Goal: Task Accomplishment & Management: Use online tool/utility

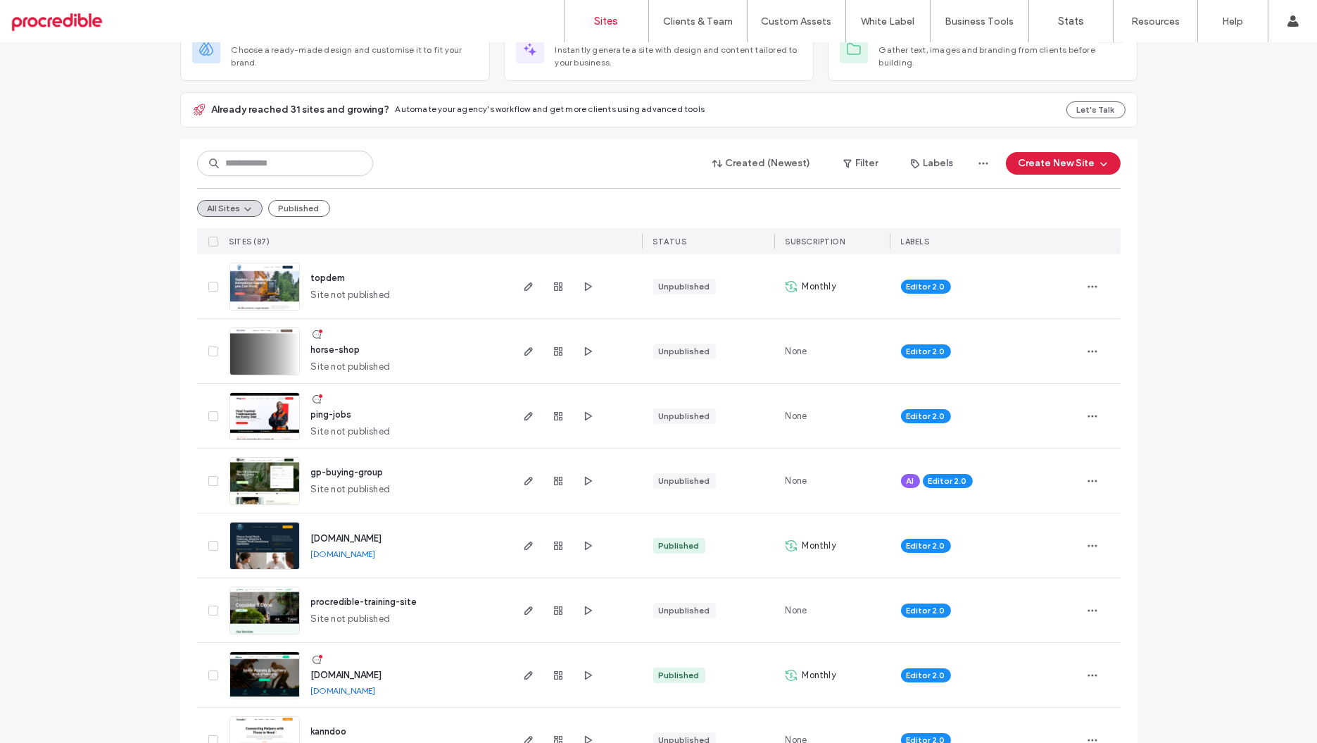
scroll to position [125, 0]
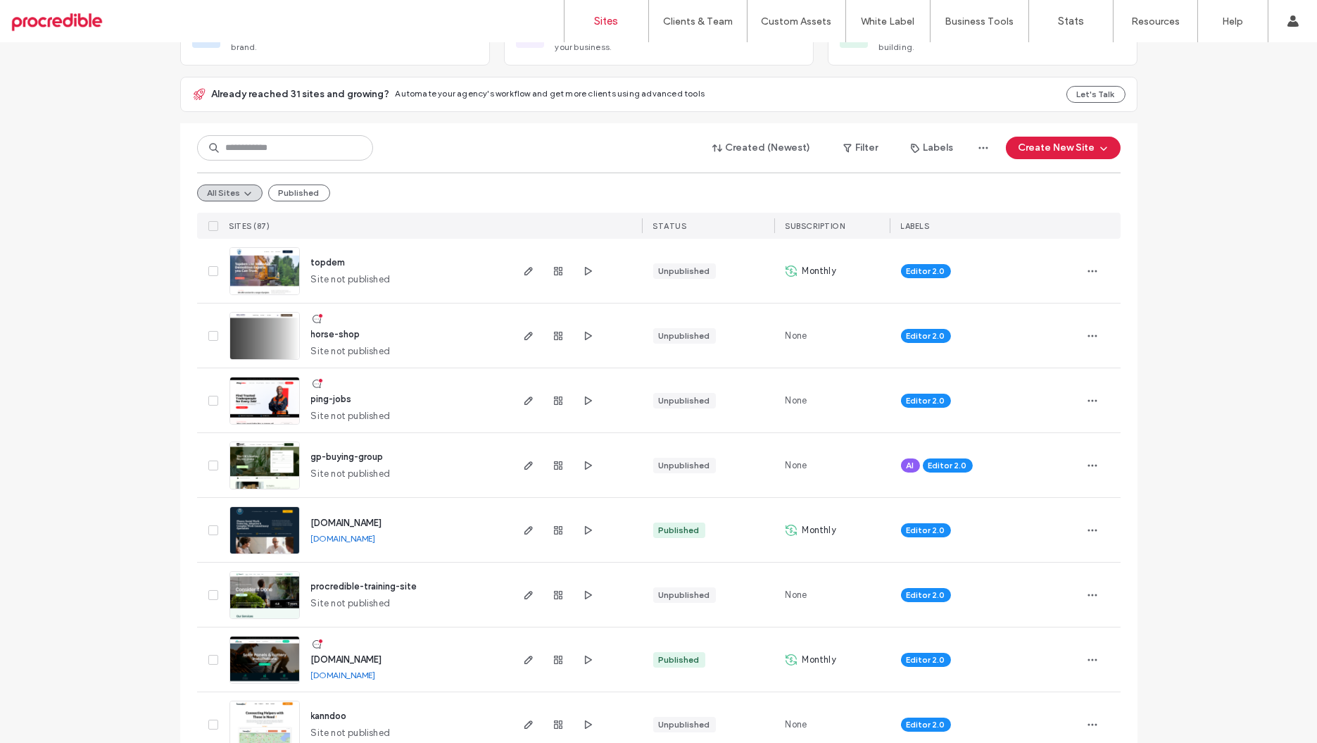
click at [249, 160] on div "Created (Newest) Filter Labels Create New Site" at bounding box center [658, 147] width 923 height 27
click at [265, 153] on input at bounding box center [285, 147] width 176 height 25
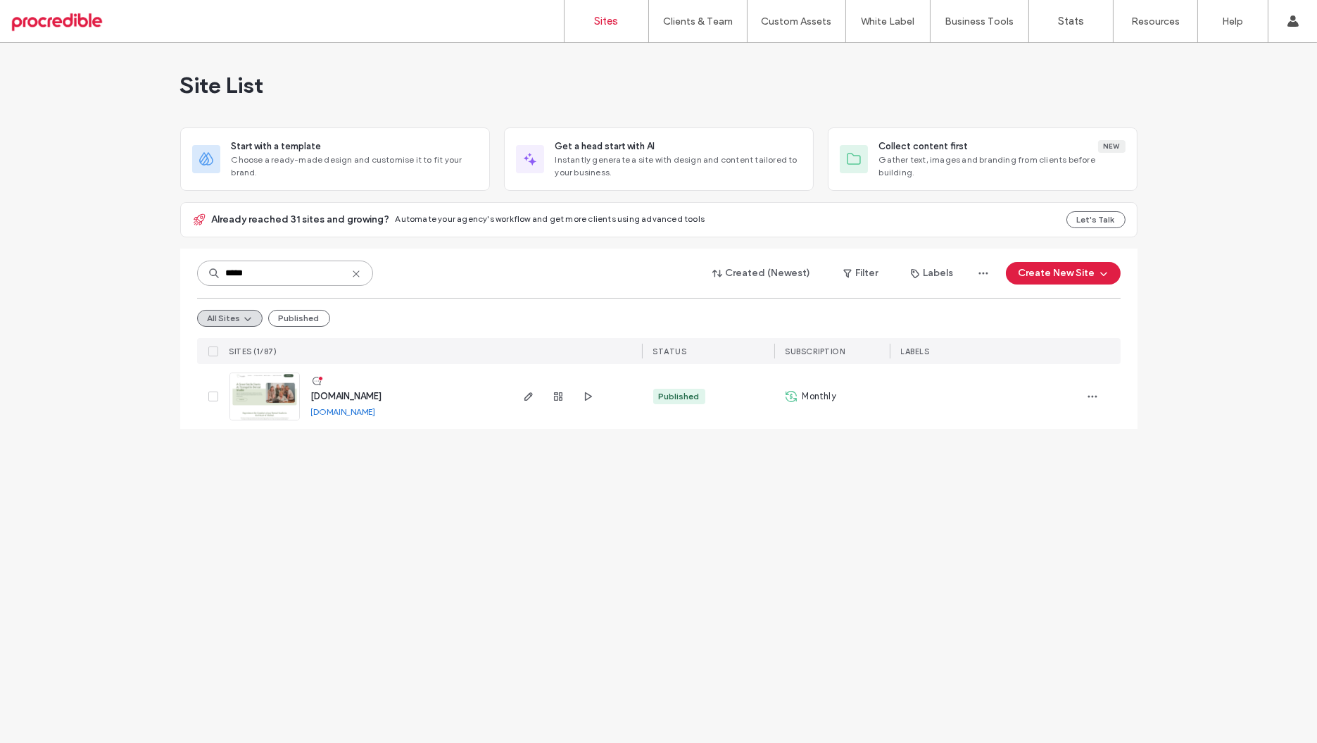
scroll to position [0, 0]
type input "*****"
click at [267, 405] on img at bounding box center [264, 421] width 69 height 96
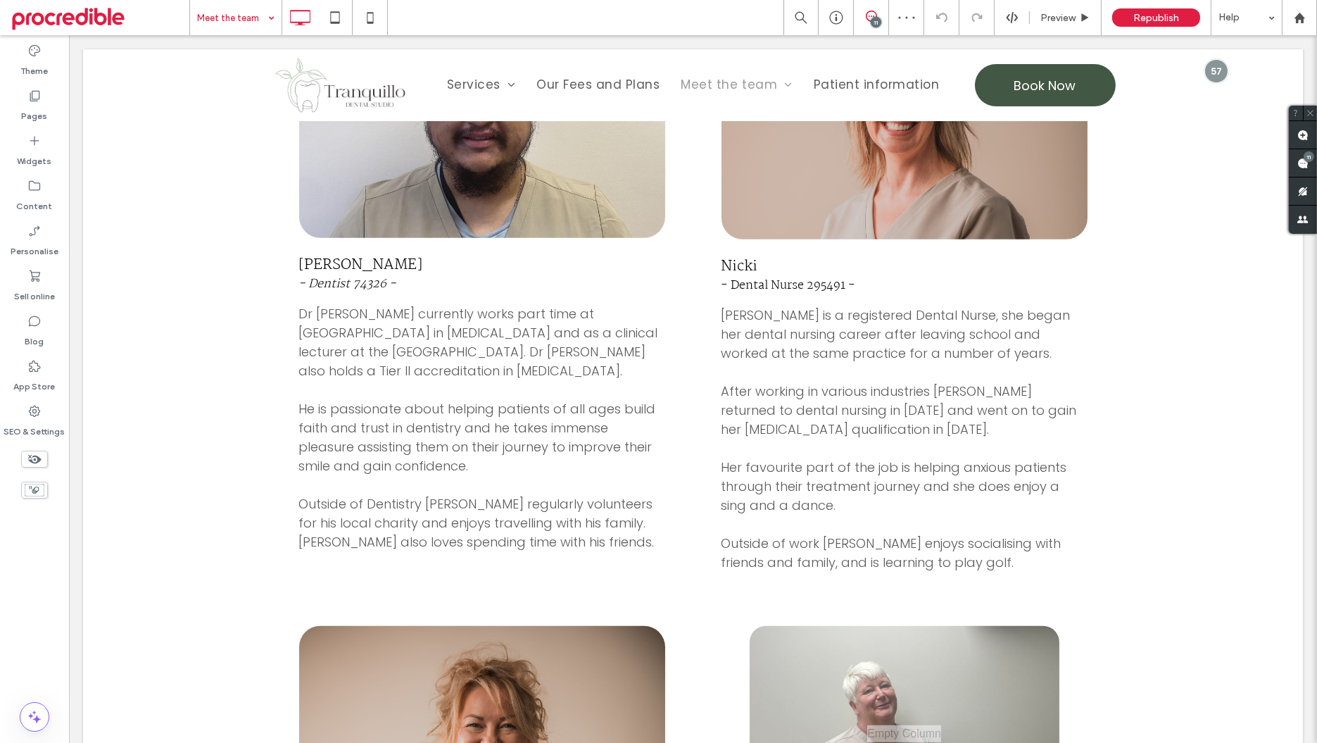
scroll to position [2595, 0]
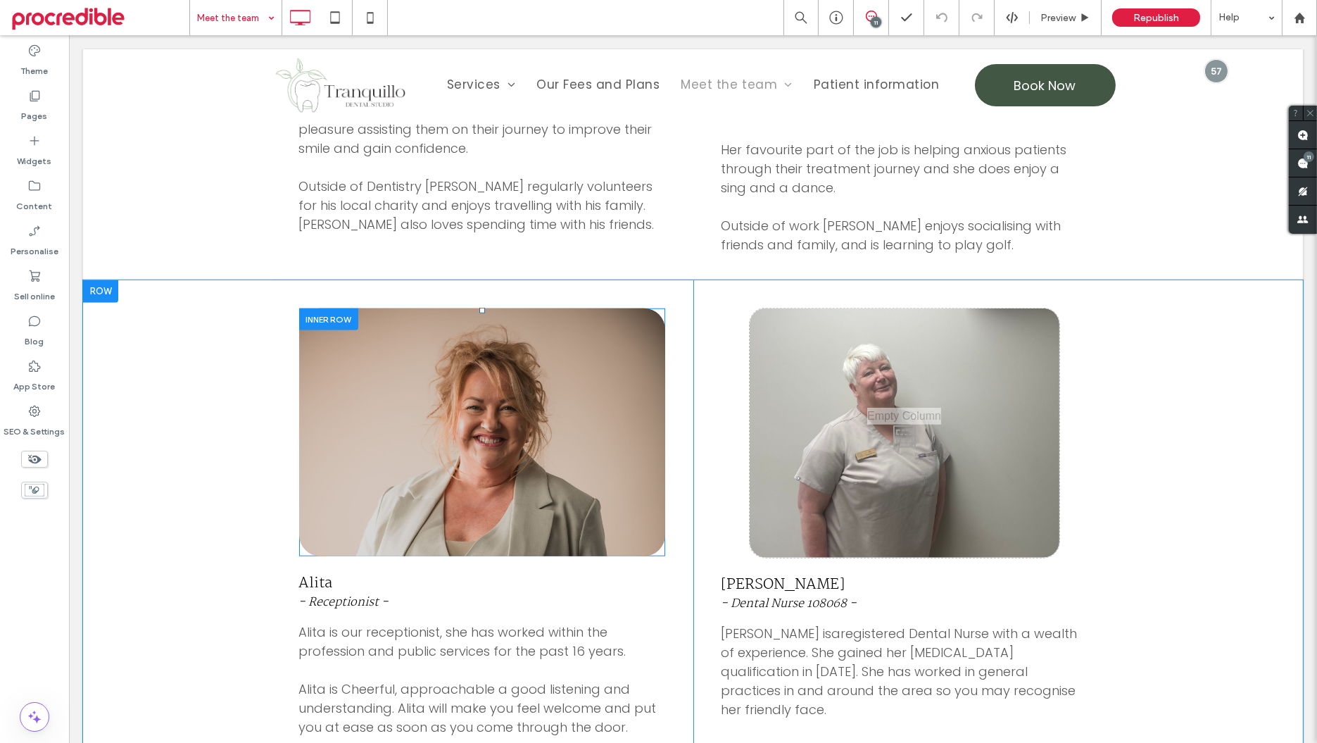
click at [645, 391] on div "Click To Paste" at bounding box center [482, 432] width 366 height 248
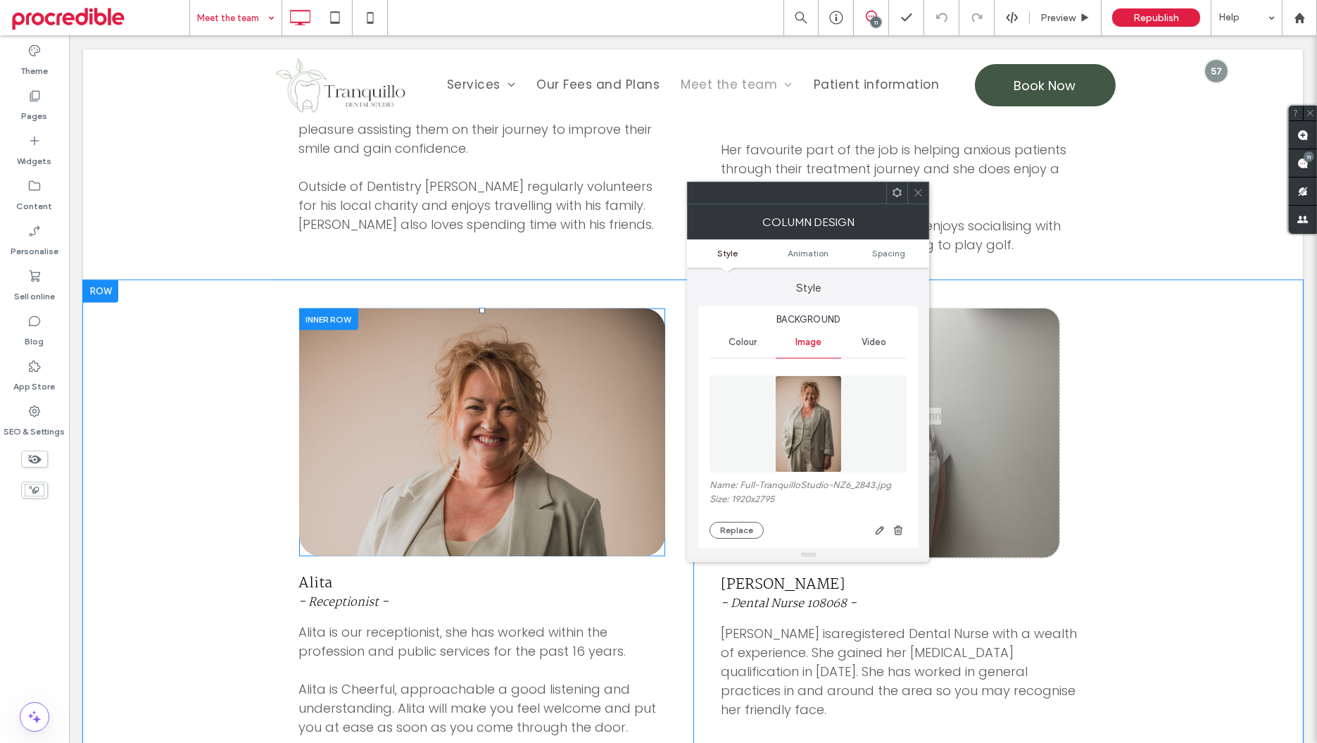
type input "**"
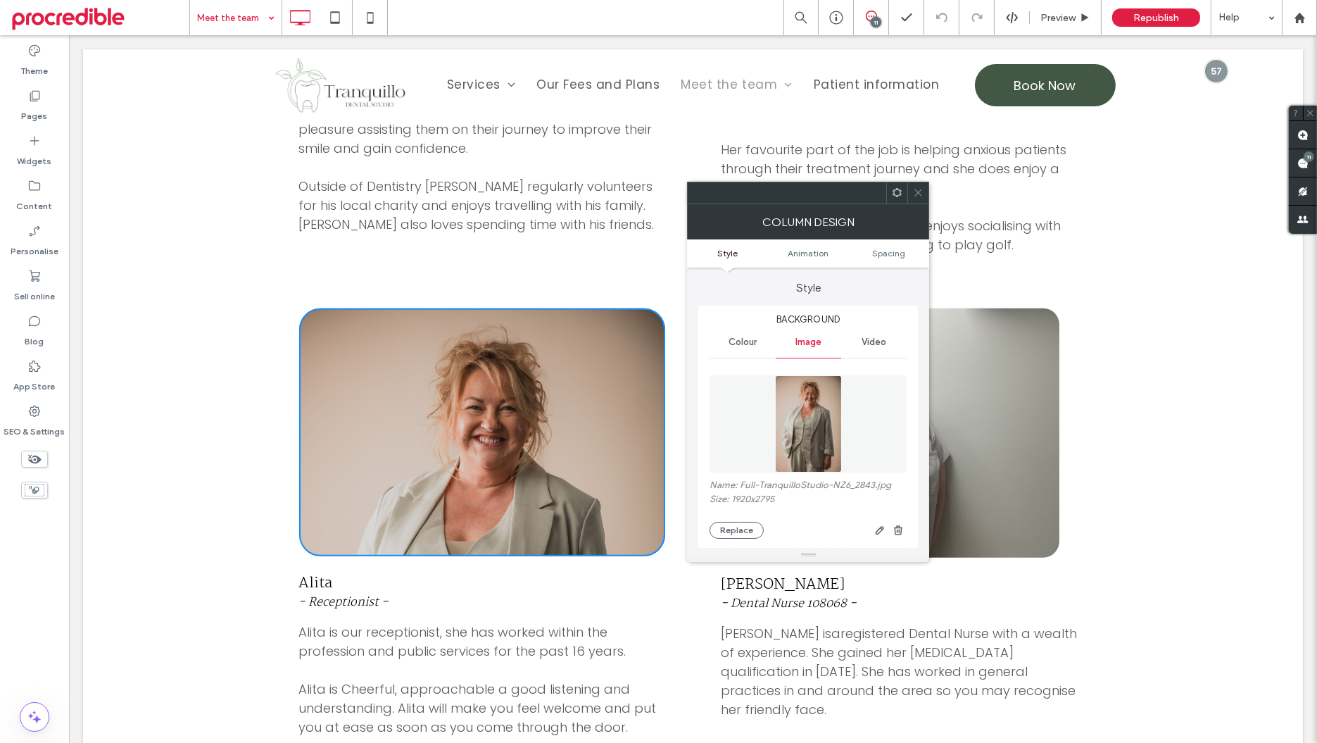
click at [645, 391] on div "Click To Paste" at bounding box center [482, 432] width 366 height 248
click at [921, 202] on span at bounding box center [918, 192] width 11 height 21
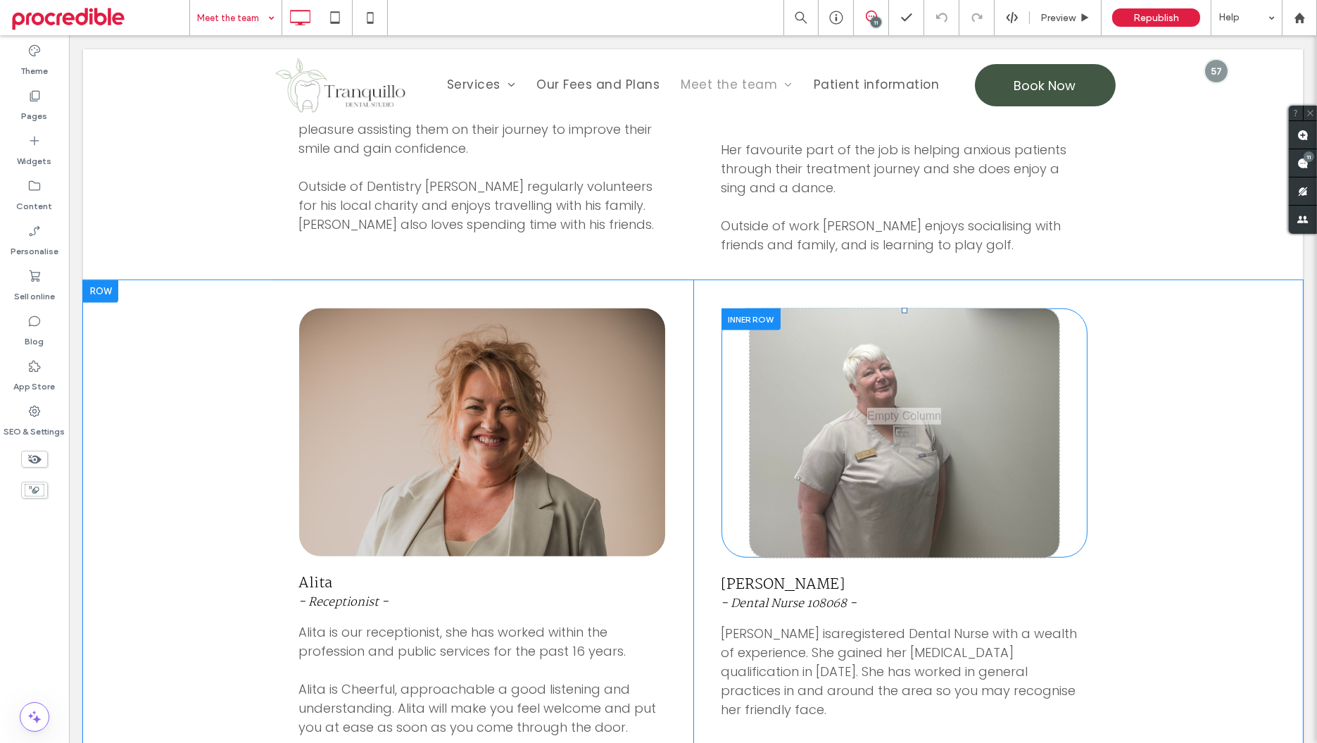
click at [722, 379] on div "Click To Paste" at bounding box center [904, 432] width 366 height 249
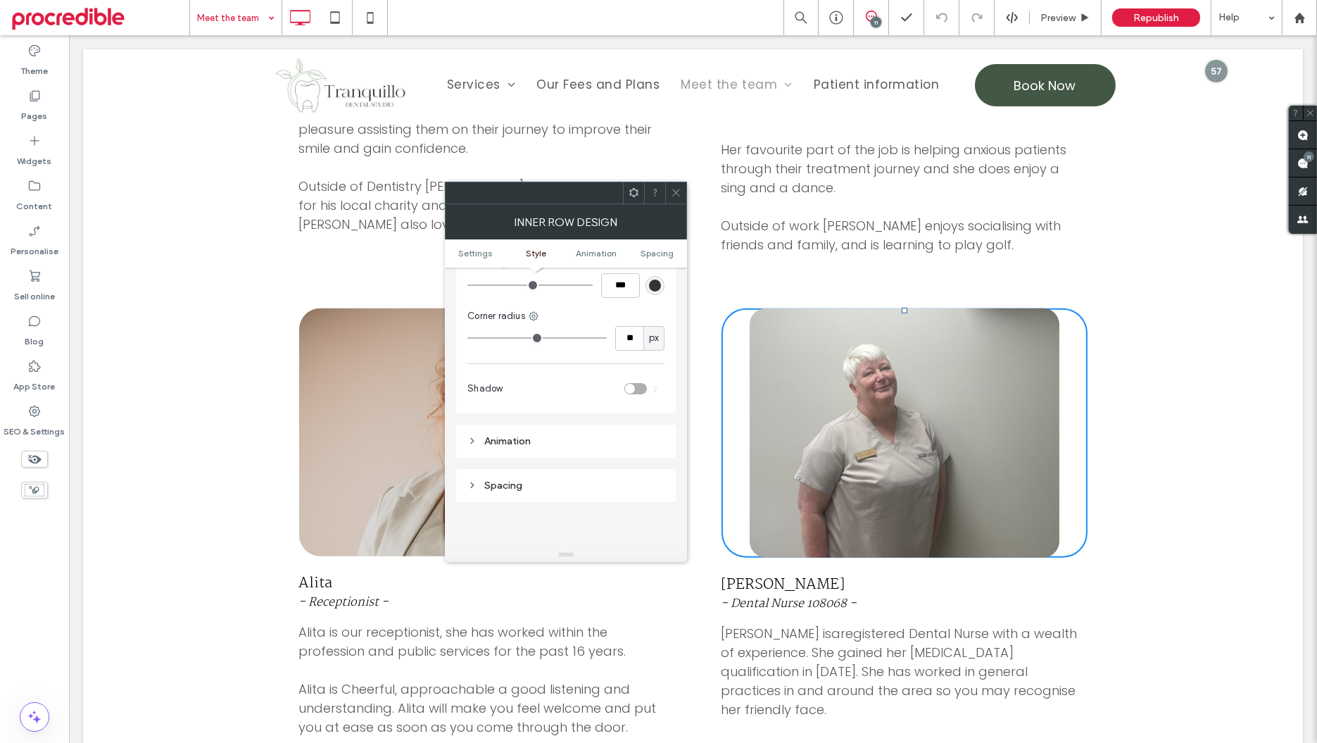
scroll to position [0, 0]
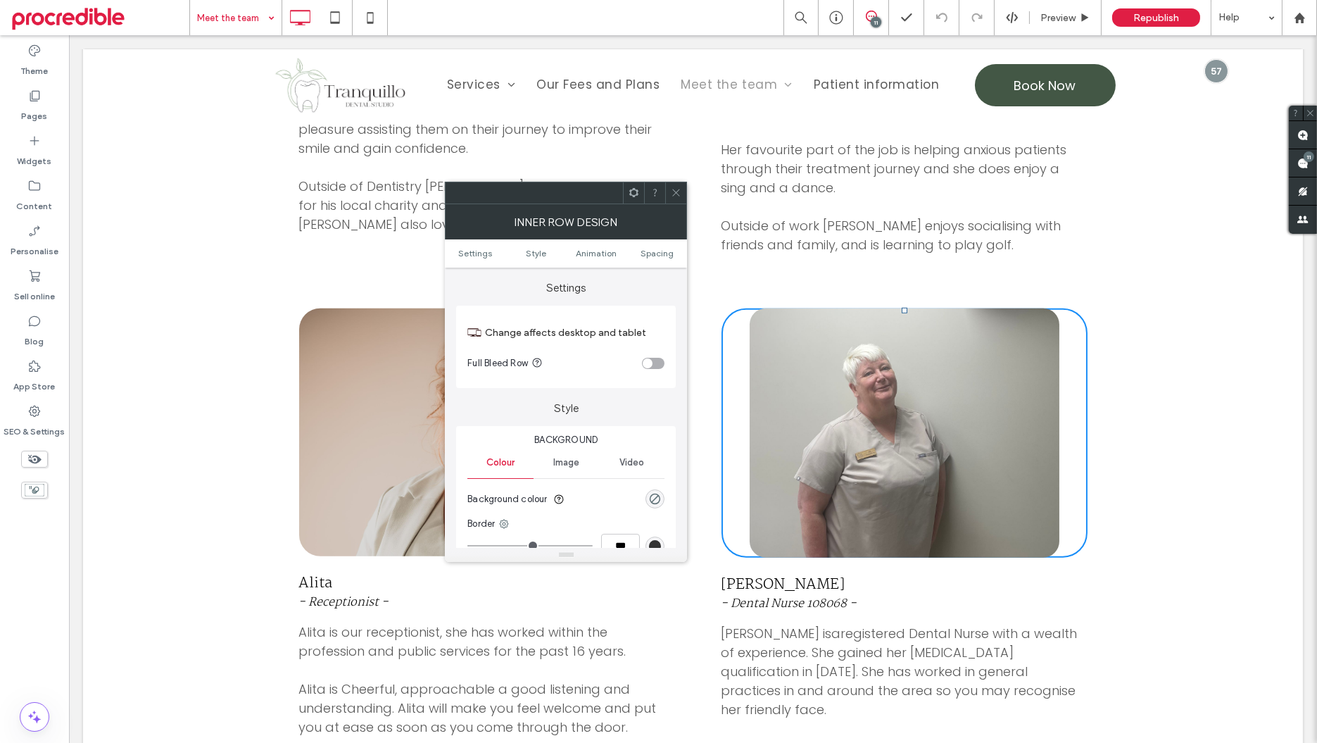
click at [576, 472] on div "Image" at bounding box center [565, 462] width 65 height 31
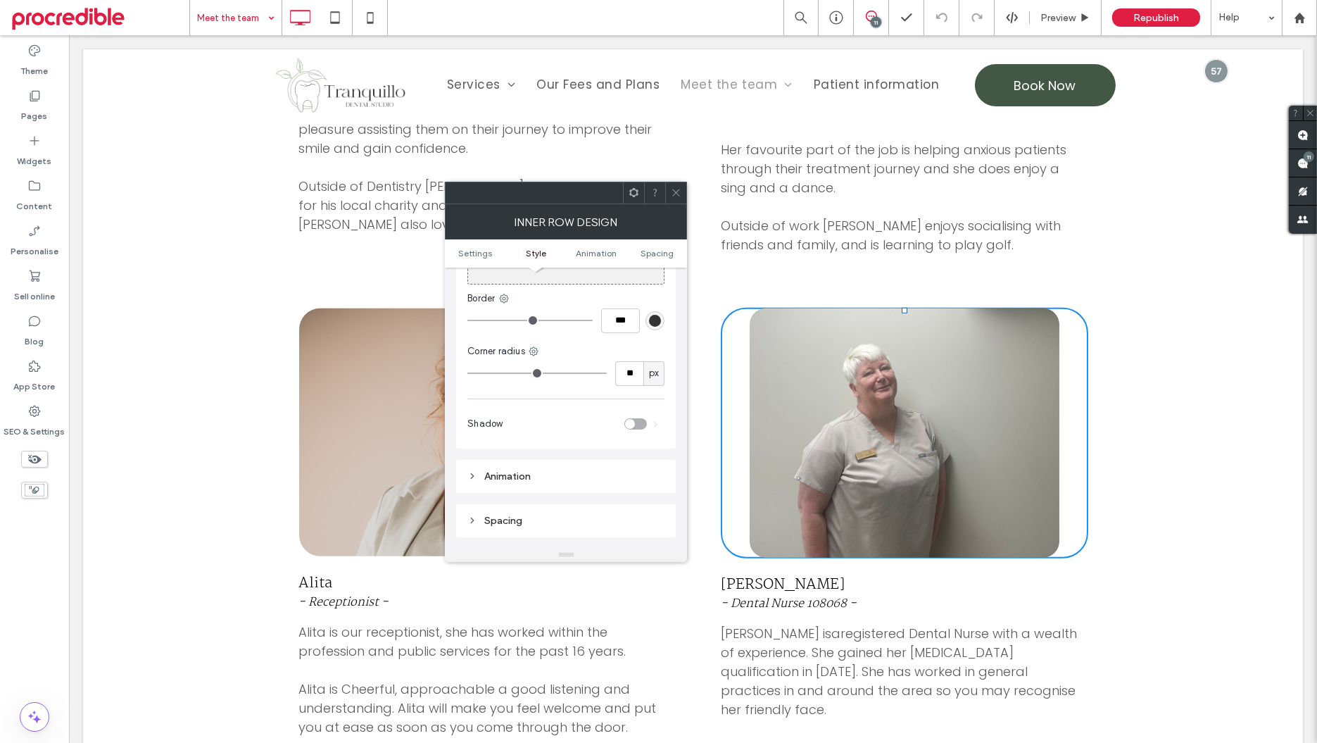
click at [973, 348] on div "Click To Paste" at bounding box center [905, 432] width 310 height 249
click at [968, 308] on div "Click To Paste" at bounding box center [905, 432] width 310 height 249
click at [678, 190] on icon at bounding box center [676, 192] width 11 height 11
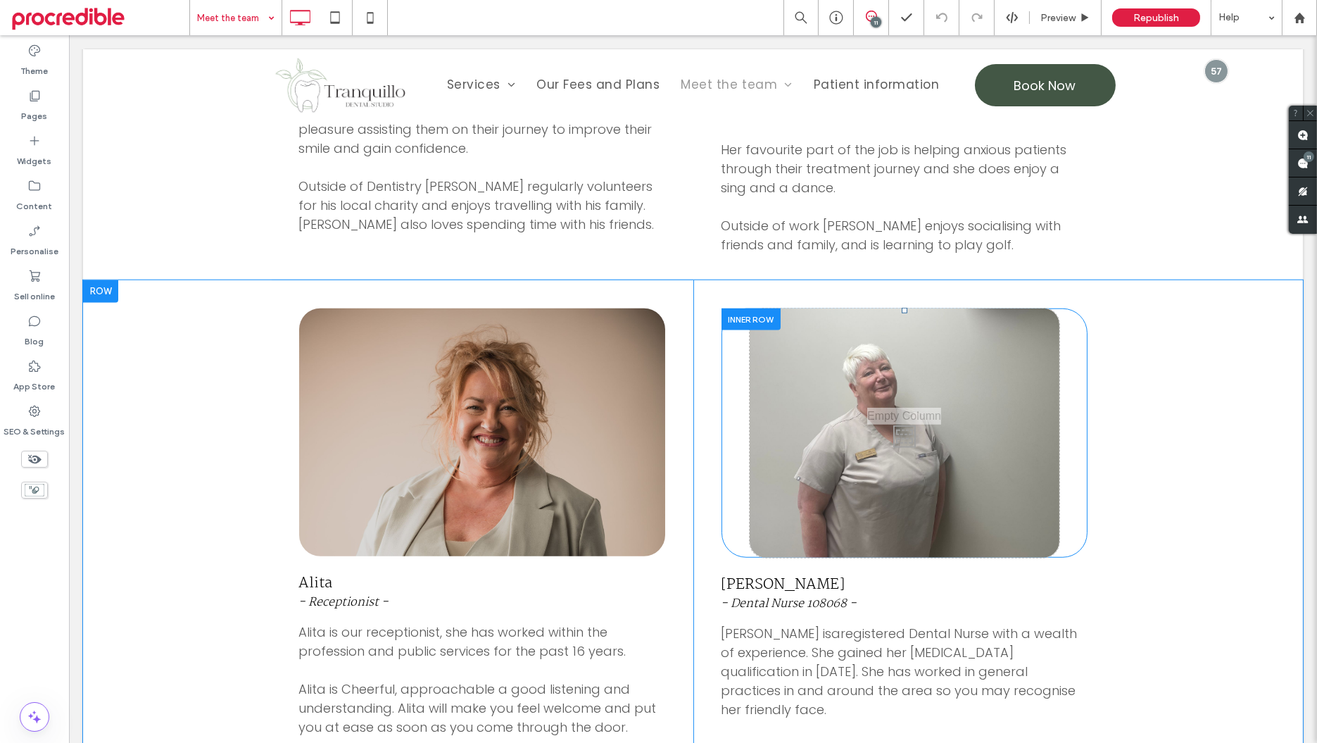
click at [898, 308] on div "Click To Paste" at bounding box center [905, 432] width 310 height 249
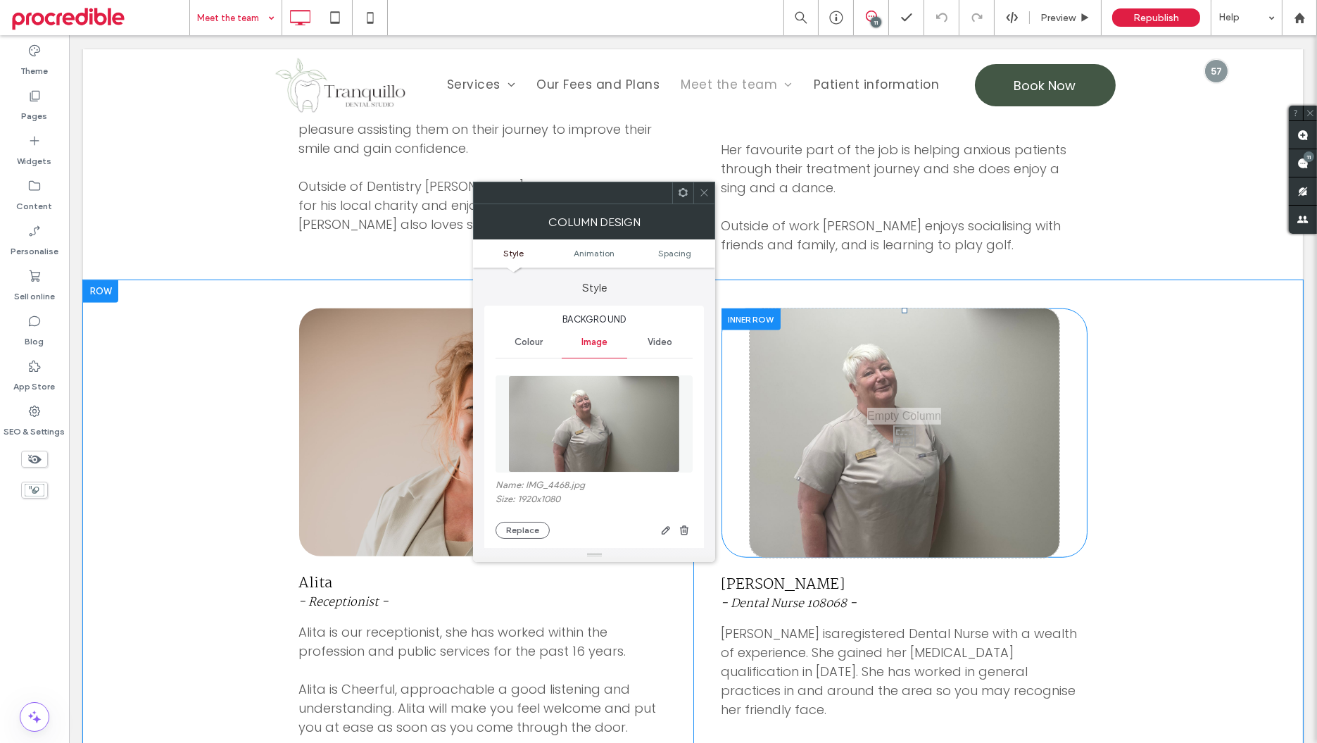
type input "**"
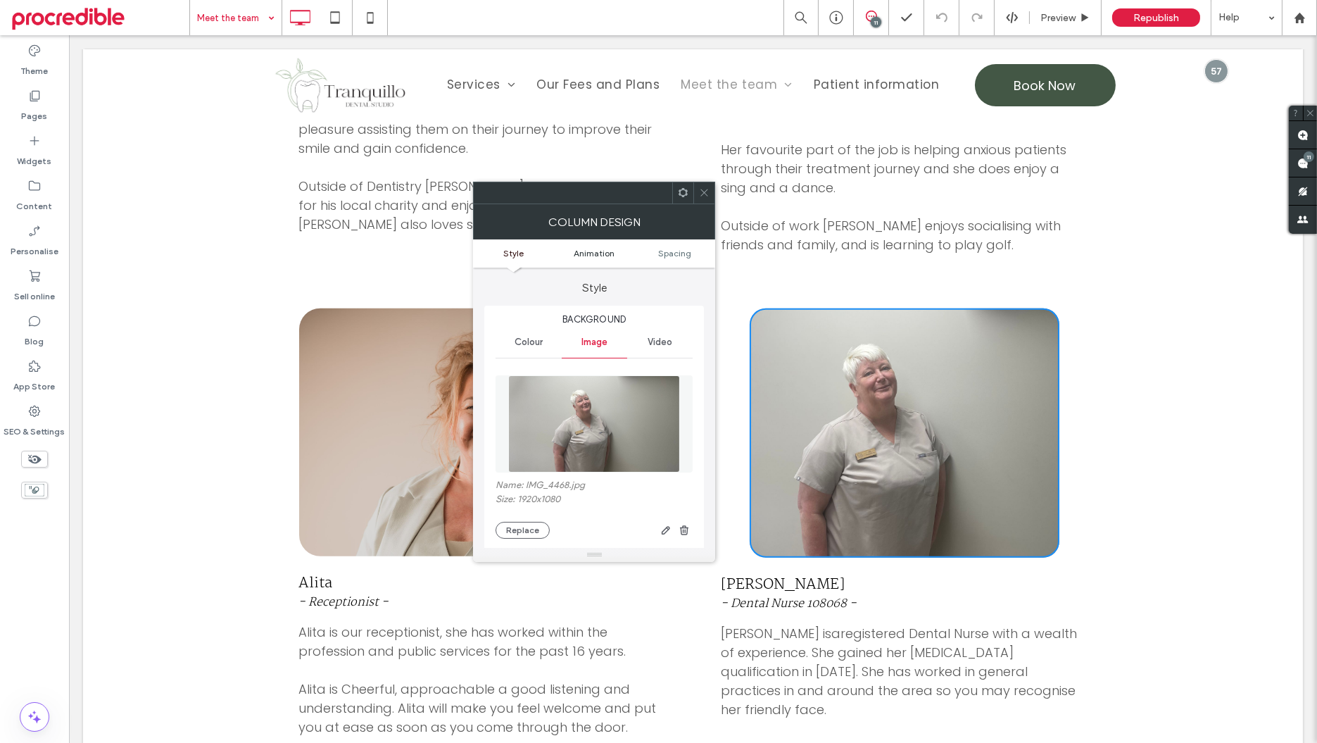
drag, startPoint x: 706, startPoint y: 195, endPoint x: 626, endPoint y: 253, distance: 98.7
click at [705, 195] on icon at bounding box center [704, 192] width 11 height 11
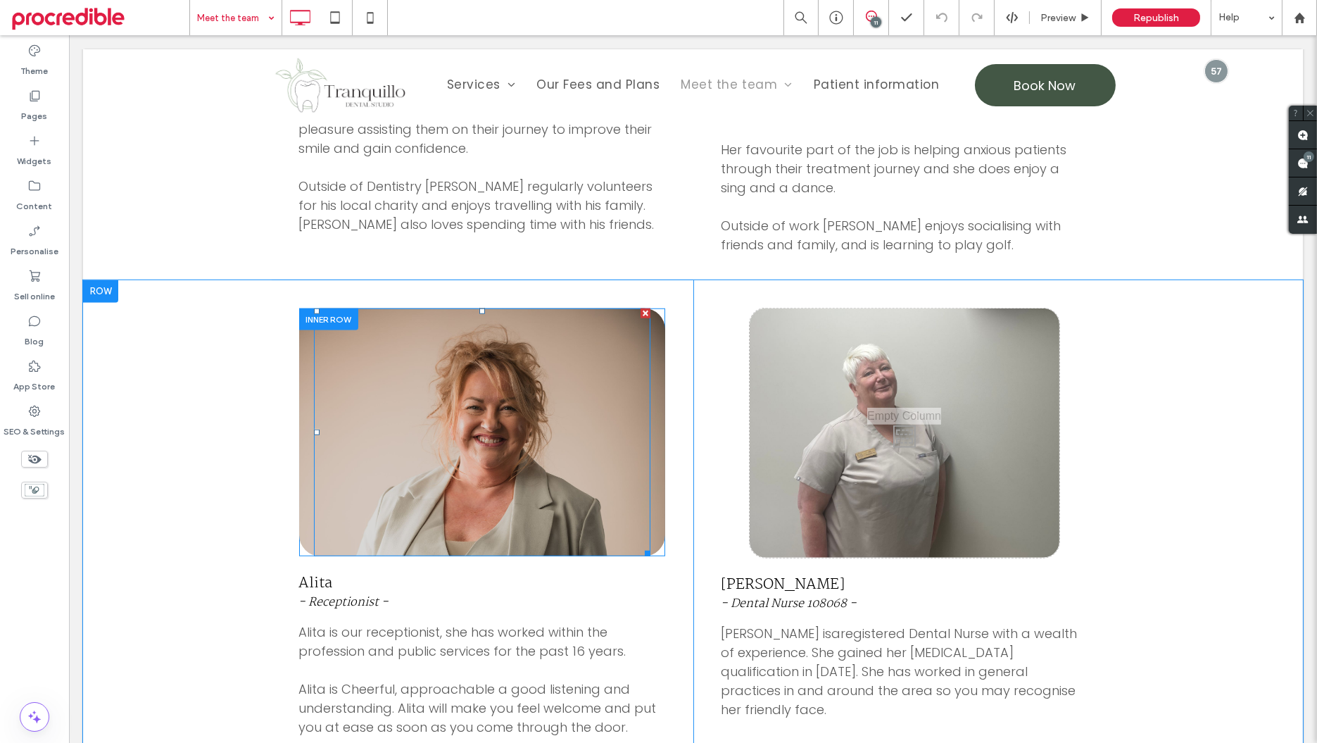
click at [602, 308] on div at bounding box center [482, 432] width 336 height 248
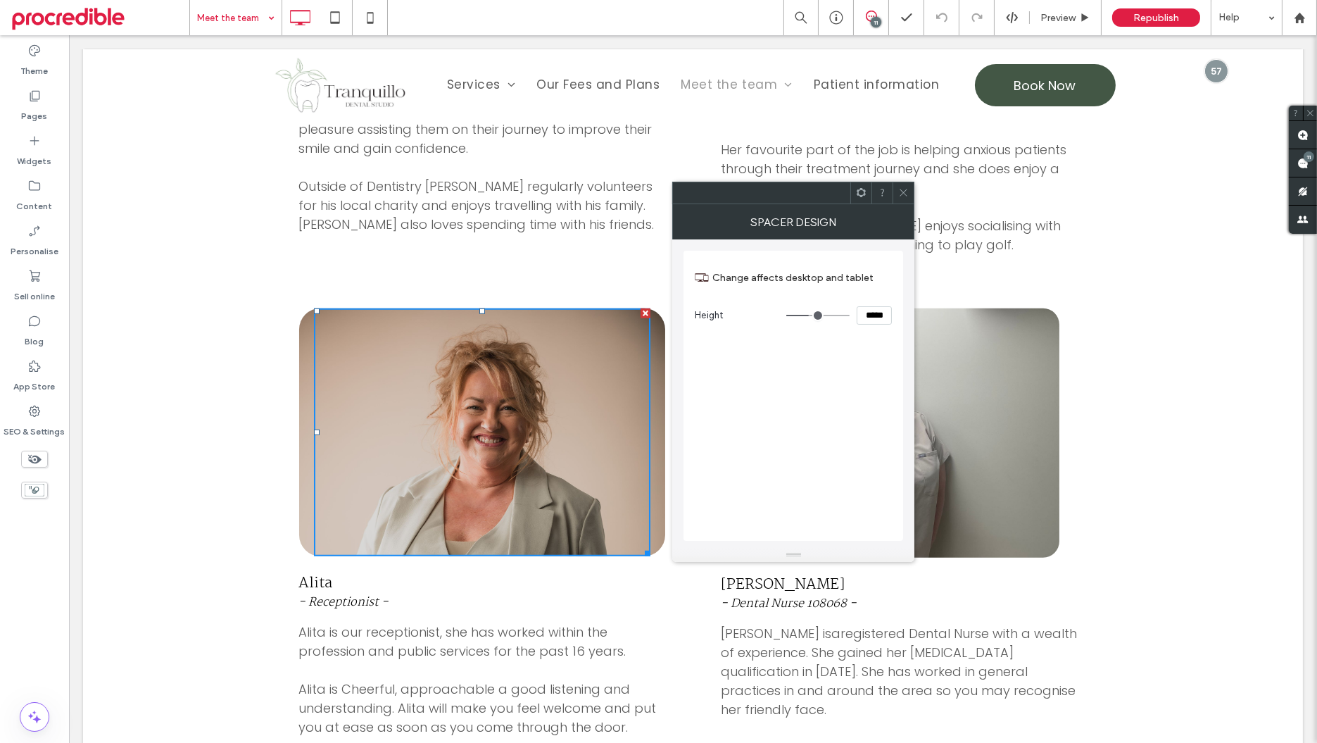
drag, startPoint x: 904, startPoint y: 189, endPoint x: 897, endPoint y: 196, distance: 10.0
click at [904, 189] on icon at bounding box center [903, 192] width 11 height 11
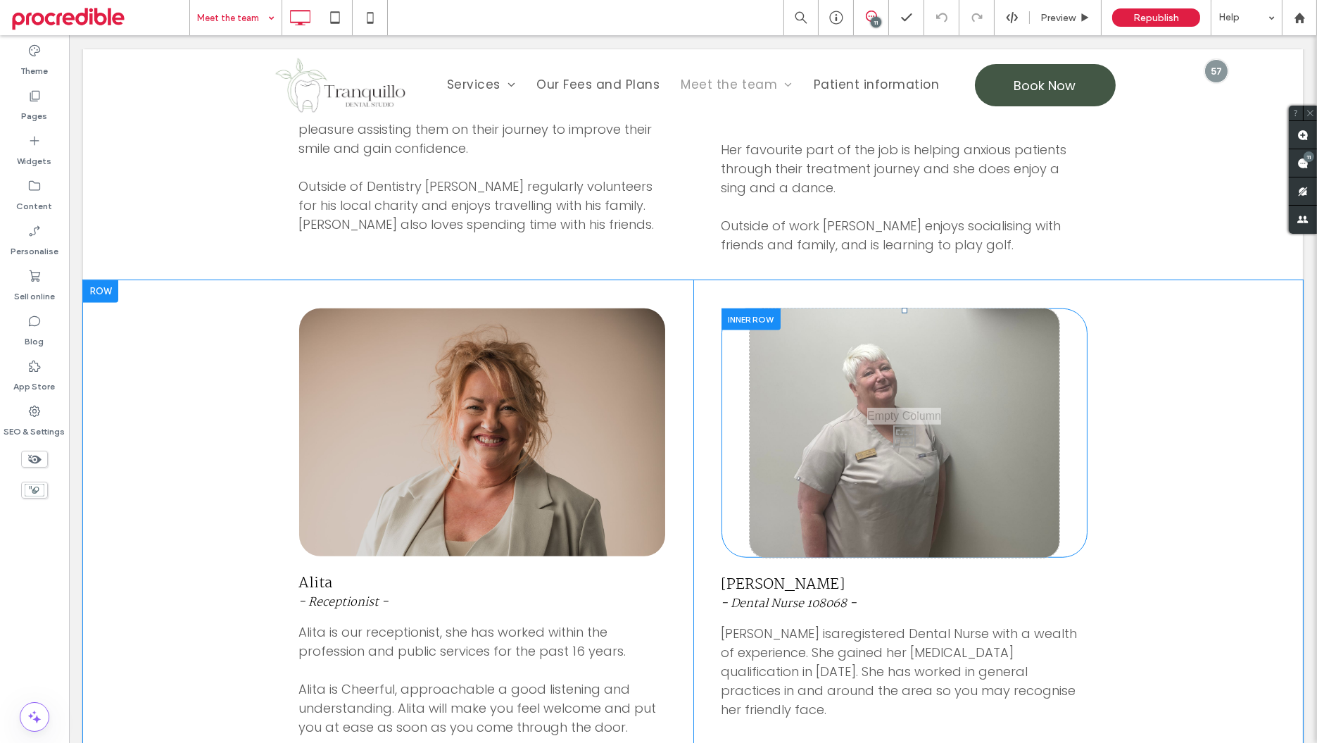
click at [777, 308] on div "Click To Paste" at bounding box center [905, 432] width 310 height 249
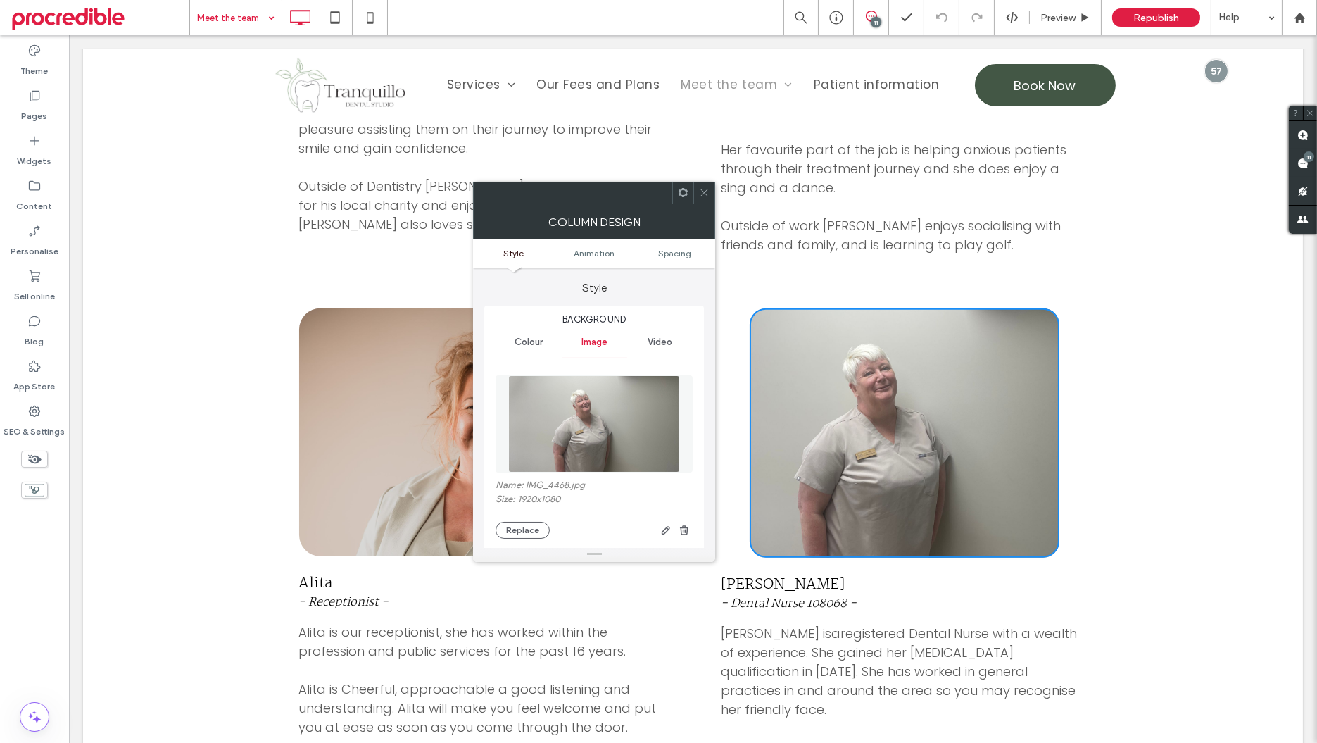
click at [683, 189] on use at bounding box center [682, 192] width 9 height 9
click at [653, 376] on img at bounding box center [594, 423] width 172 height 97
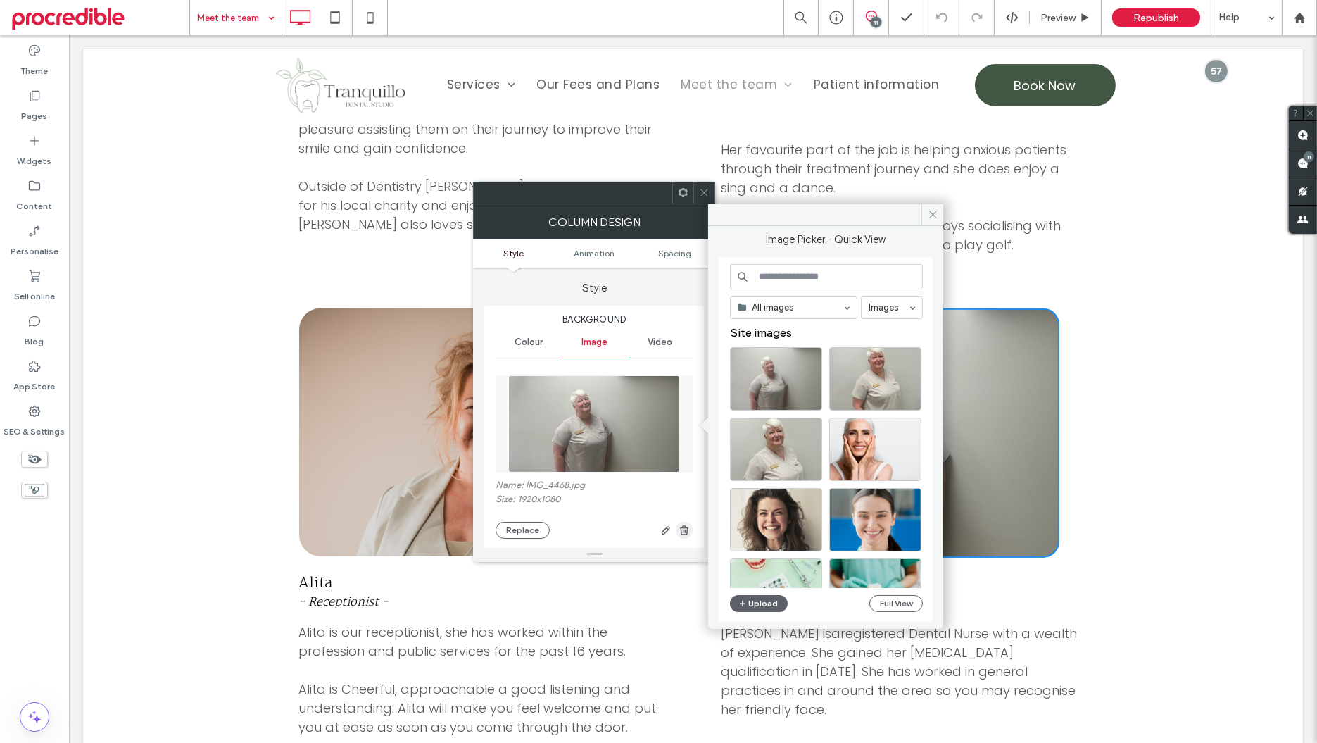
click at [683, 524] on span "button" at bounding box center [684, 530] width 17 height 17
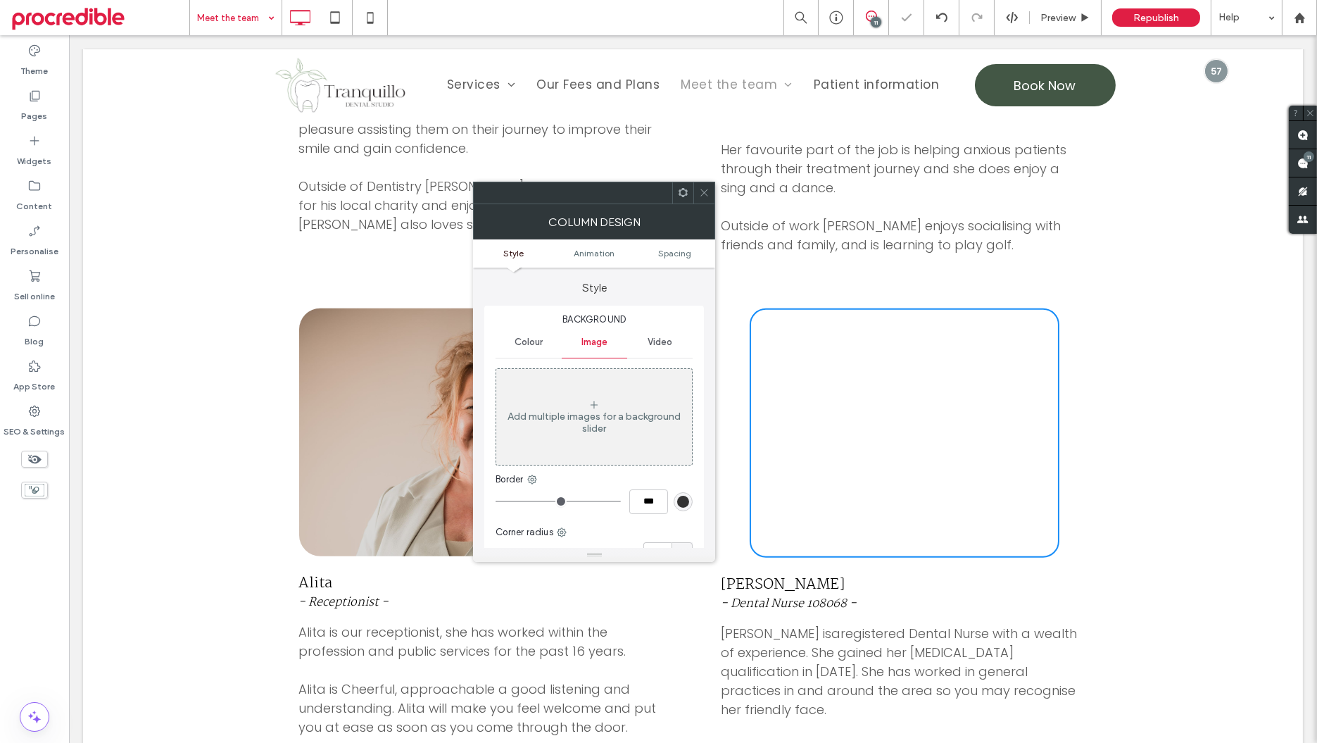
click at [702, 193] on icon at bounding box center [704, 192] width 11 height 11
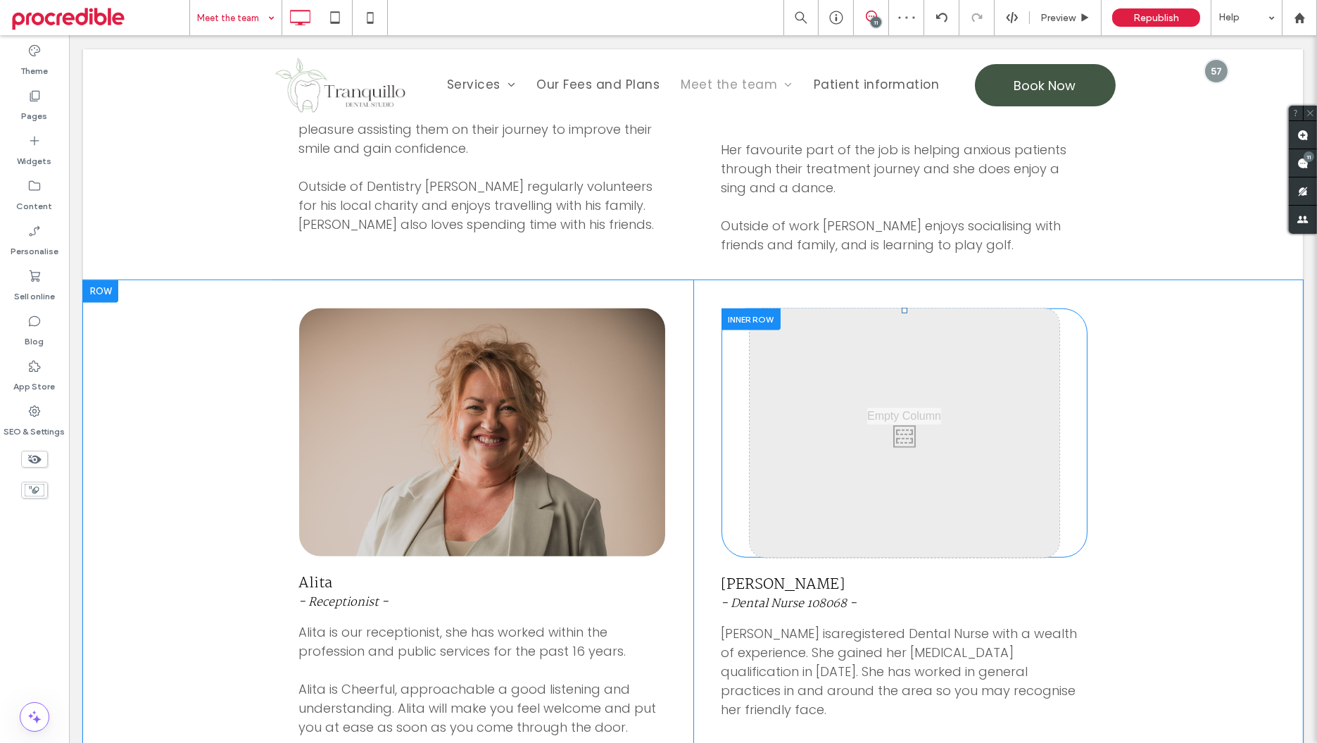
click at [737, 308] on div at bounding box center [750, 319] width 59 height 22
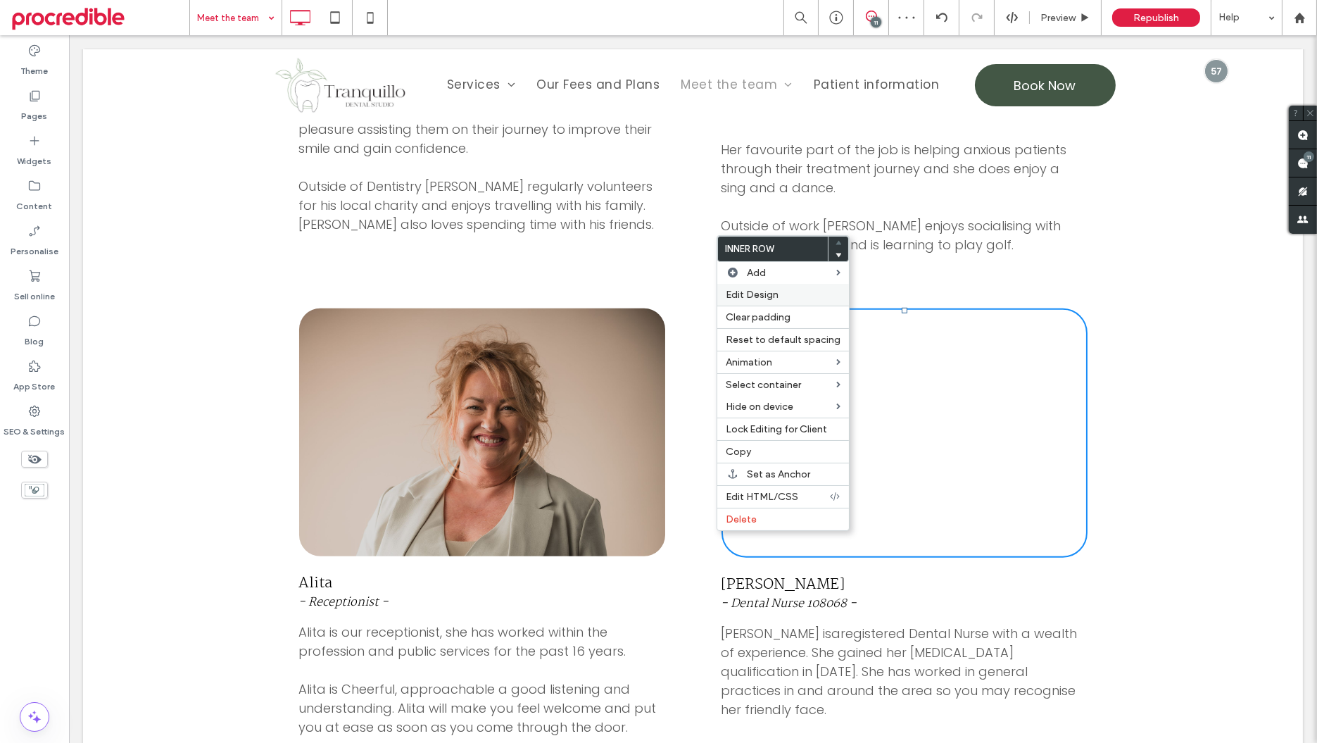
click at [761, 297] on span "Edit Design" at bounding box center [752, 295] width 53 height 12
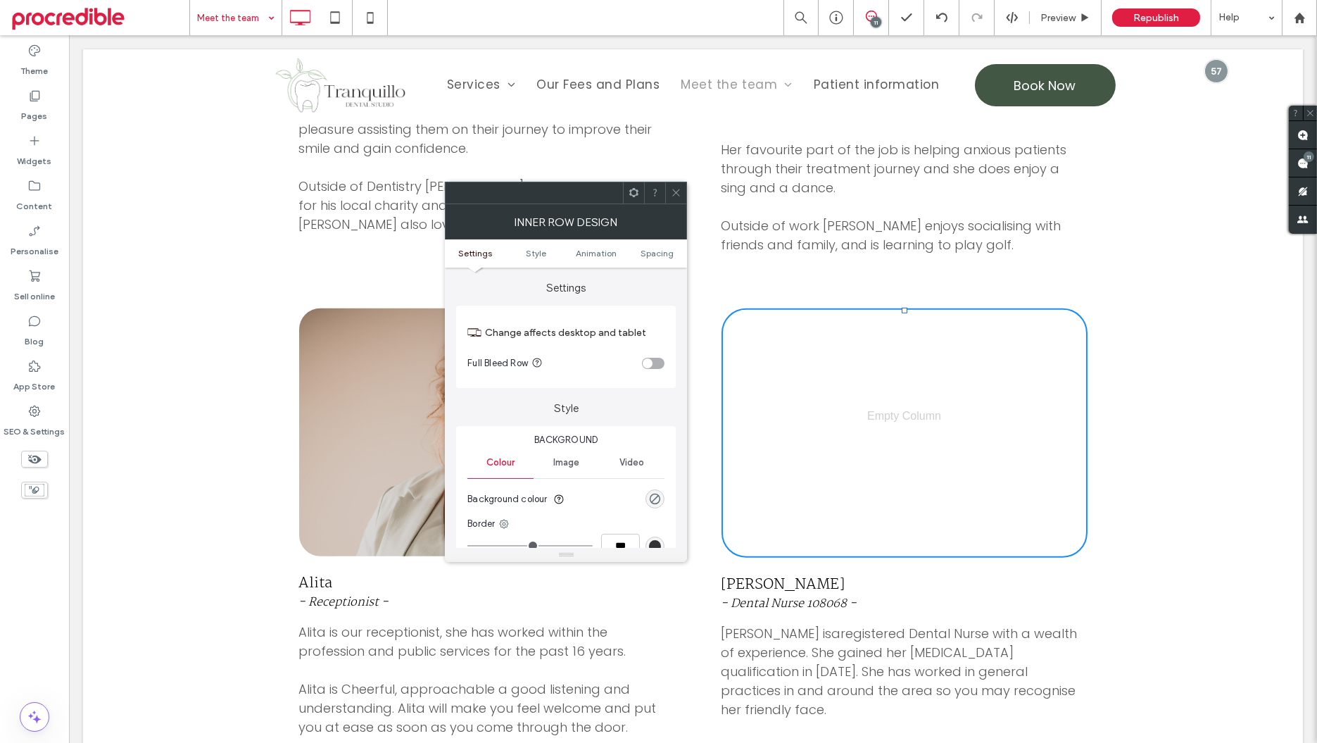
click at [567, 461] on span "Image" at bounding box center [566, 462] width 26 height 11
click at [569, 507] on div "Add multiple images for a background slider" at bounding box center [566, 537] width 196 height 93
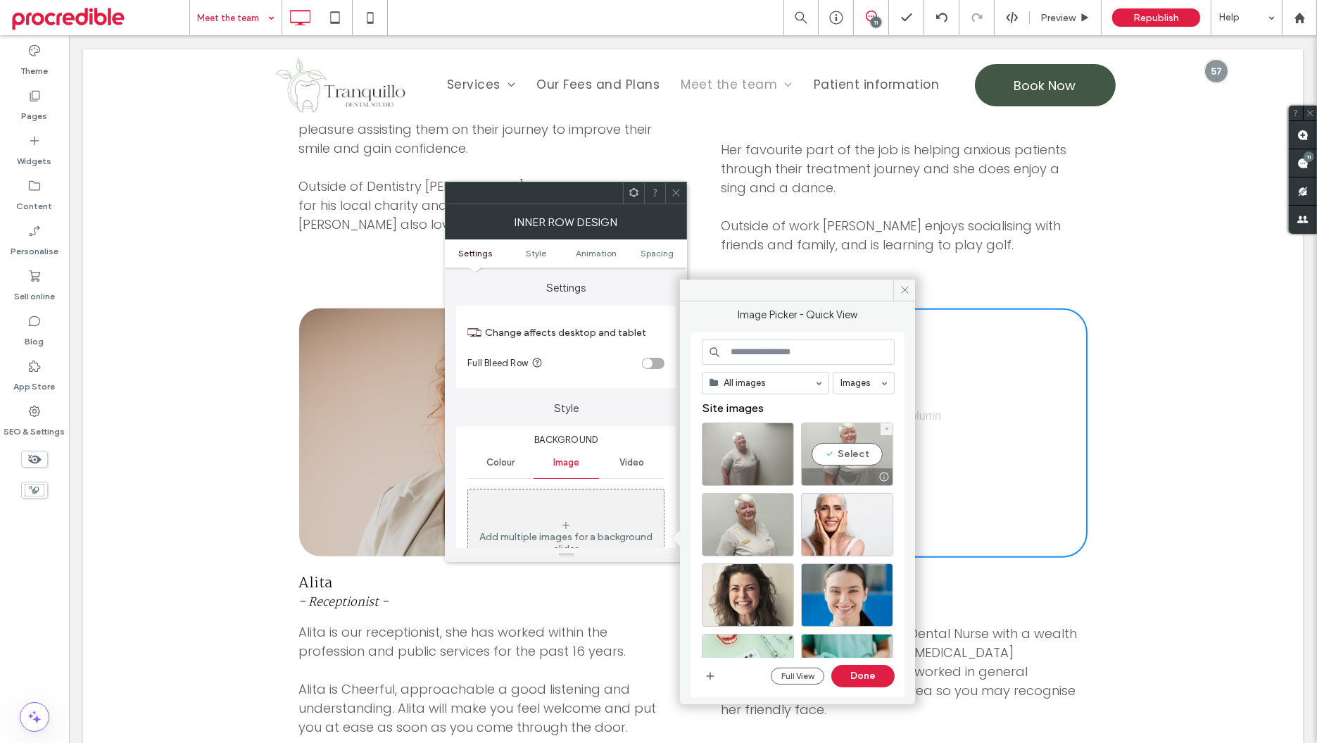
click at [837, 448] on div "Select" at bounding box center [847, 453] width 92 height 63
click at [857, 682] on button "Done" at bounding box center [862, 675] width 63 height 23
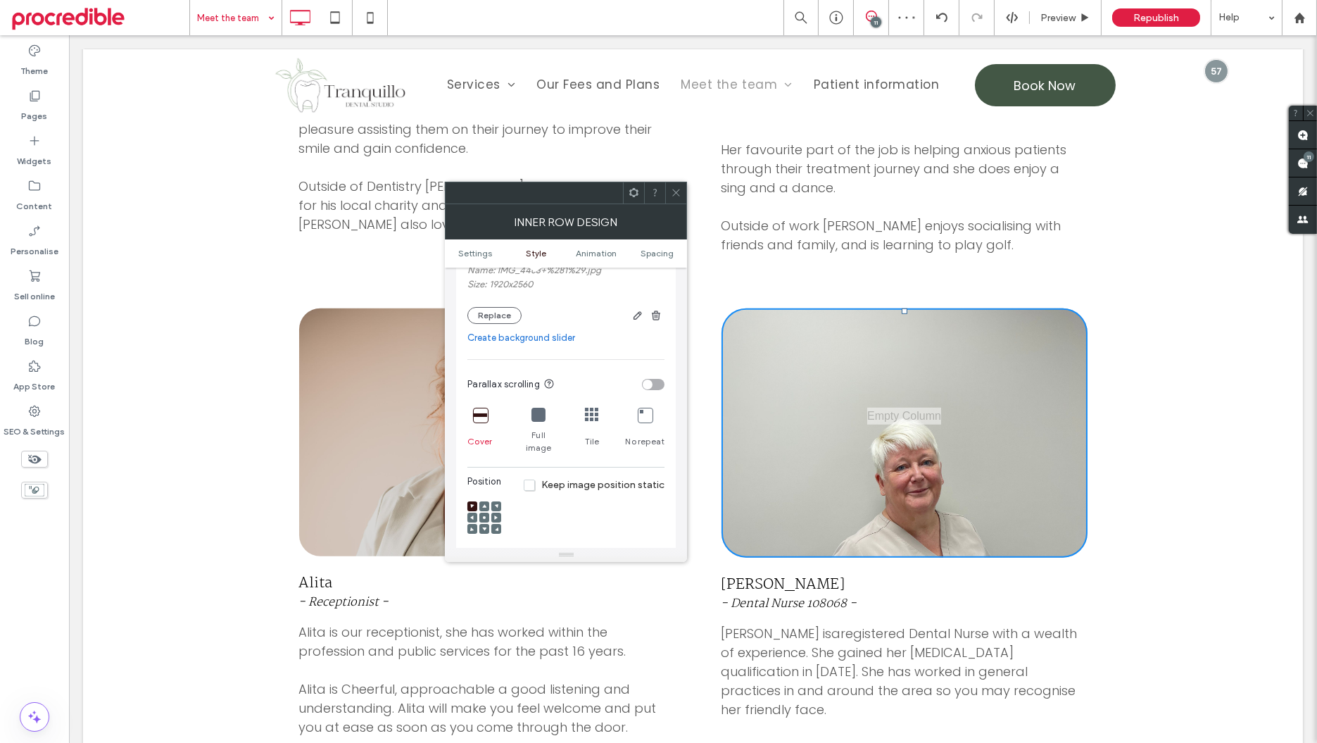
scroll to position [391, 0]
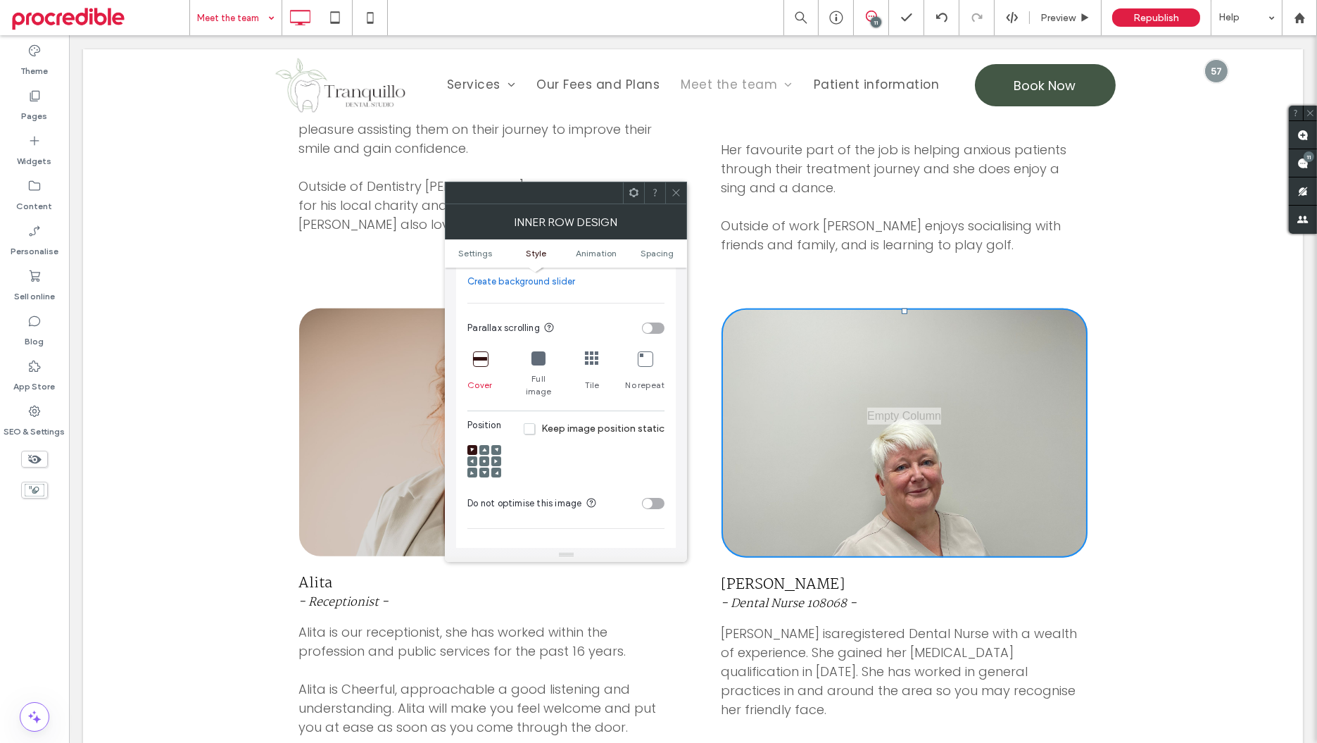
click at [486, 456] on span at bounding box center [484, 461] width 4 height 10
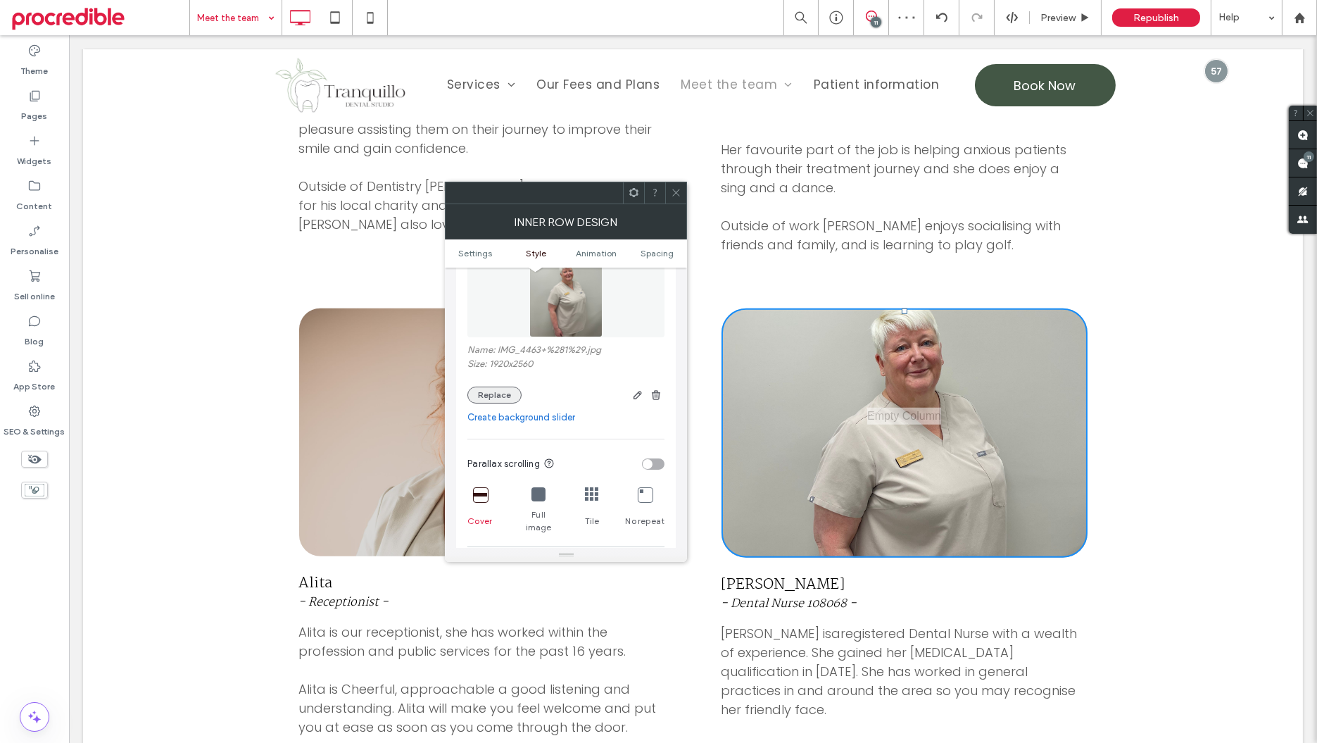
scroll to position [253, 0]
click at [639, 400] on icon "button" at bounding box center [637, 396] width 11 height 11
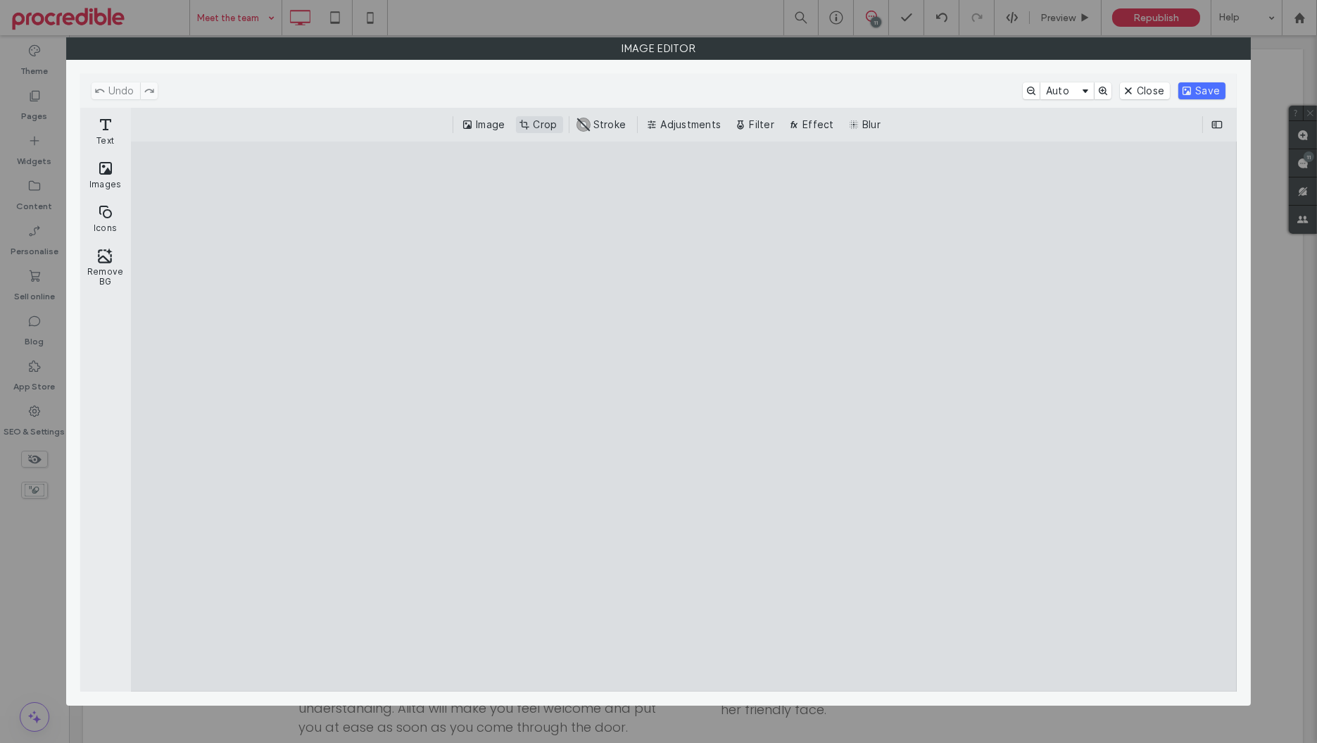
click at [538, 125] on button "Crop" at bounding box center [539, 124] width 46 height 17
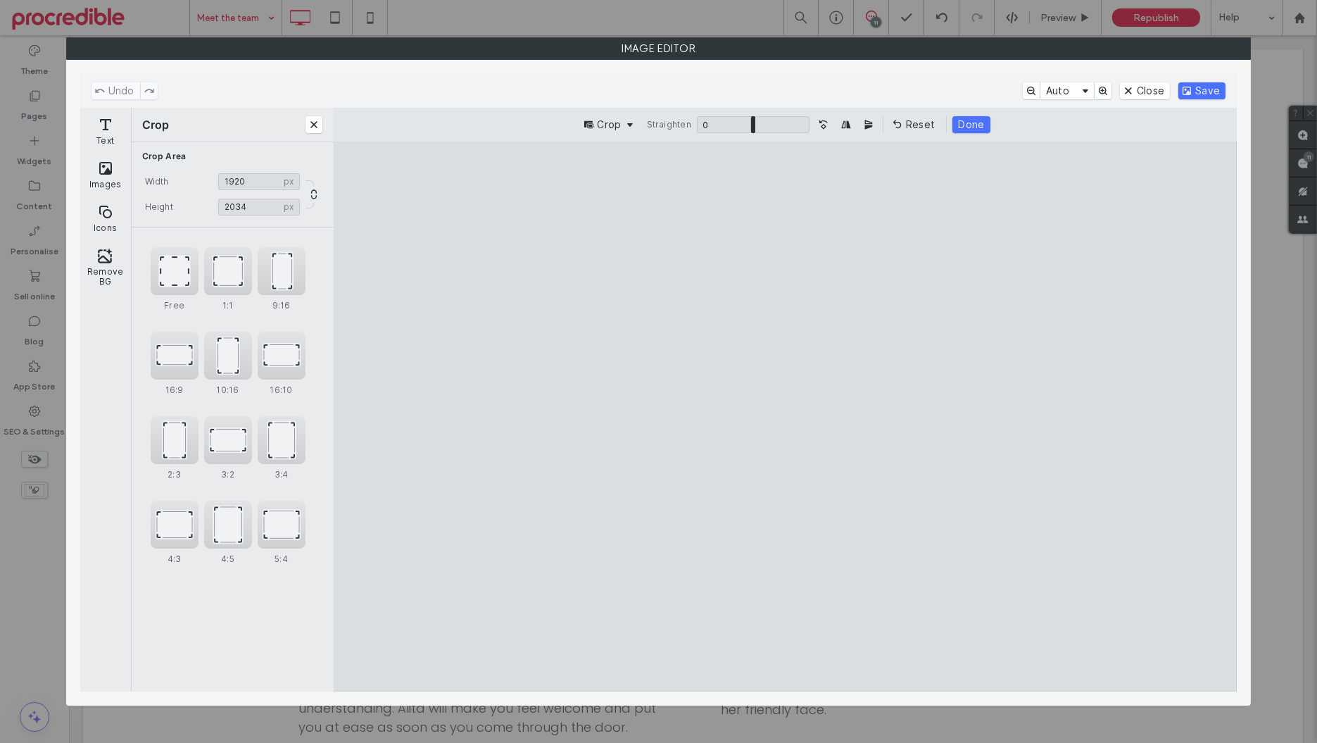
type input "****"
drag, startPoint x: 945, startPoint y: 201, endPoint x: 971, endPoint y: 290, distance: 92.4
click at [785, 417] on cesdk-canvas "Editor canvas" at bounding box center [785, 417] width 0 height 0
click at [1209, 87] on button "Save" at bounding box center [1201, 90] width 47 height 17
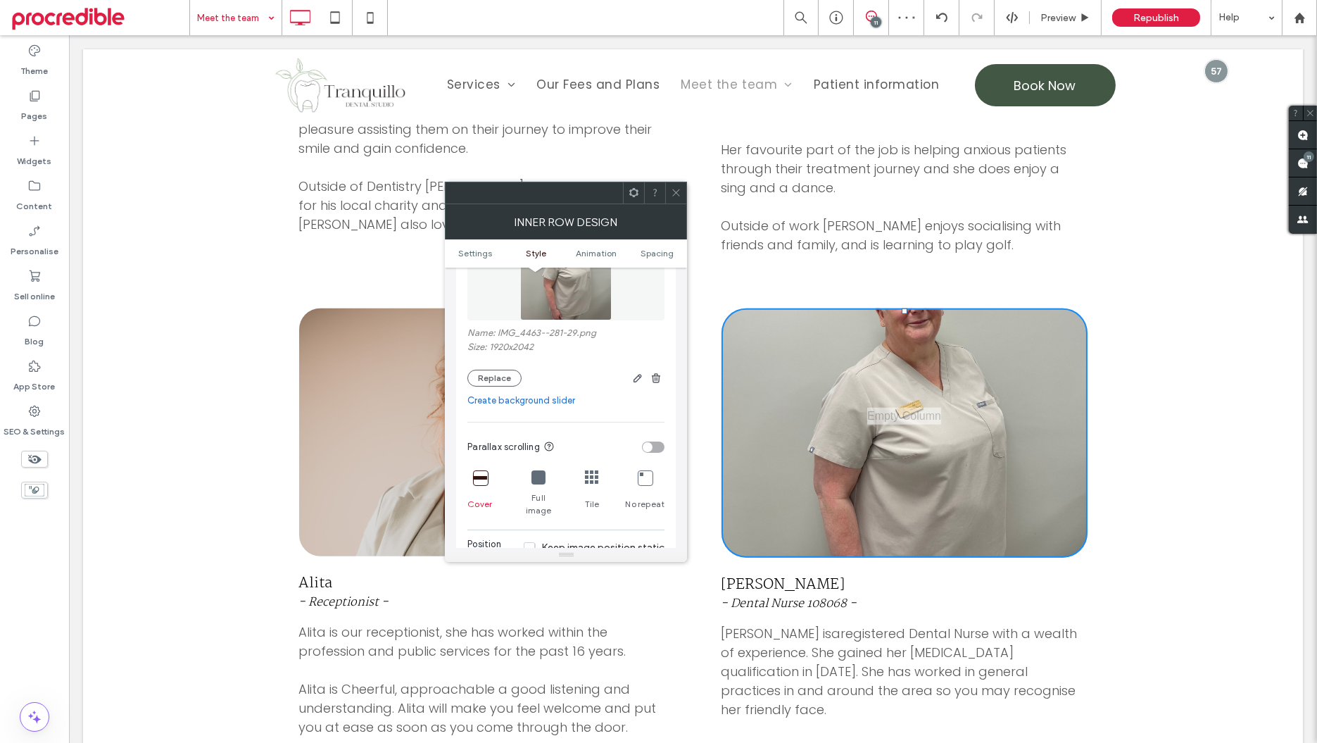
scroll to position [461, 0]
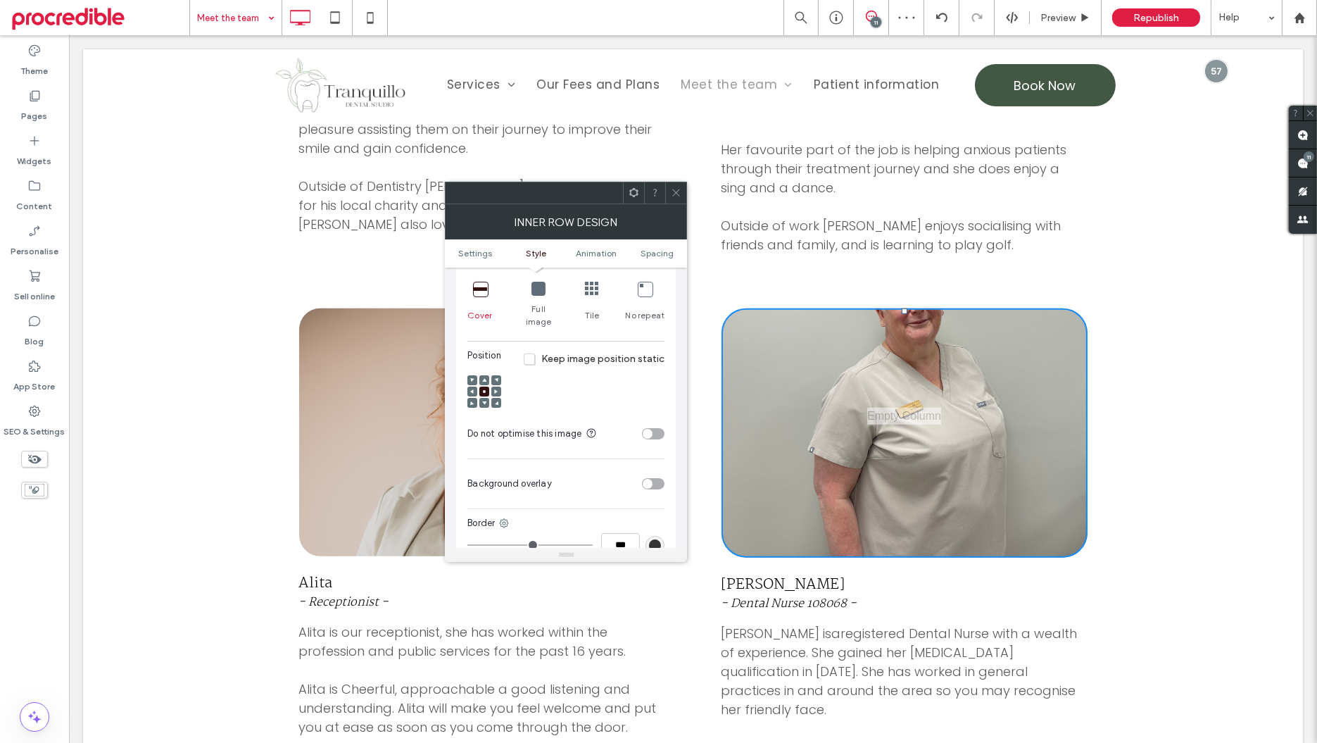
click at [478, 375] on div at bounding box center [484, 392] width 34 height 34
click at [484, 378] on use at bounding box center [485, 380] width 4 height 4
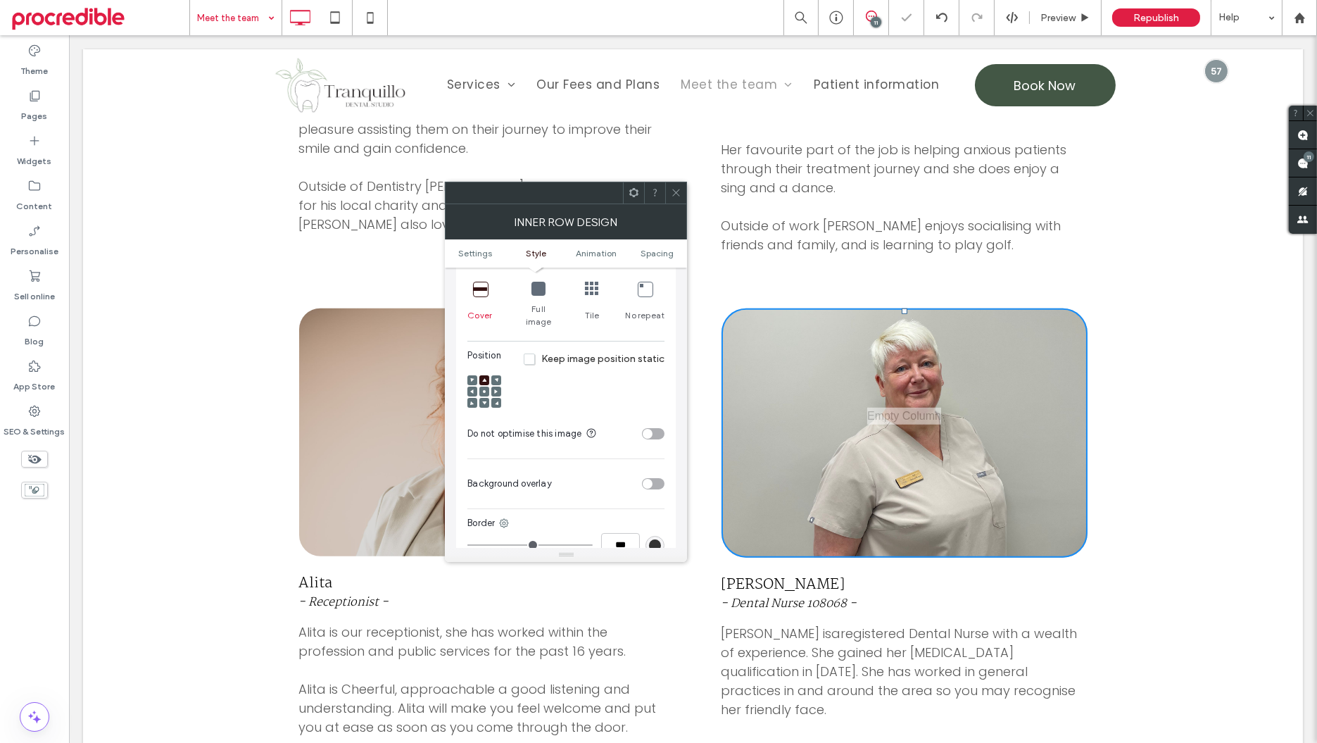
click at [671, 189] on icon at bounding box center [676, 192] width 11 height 11
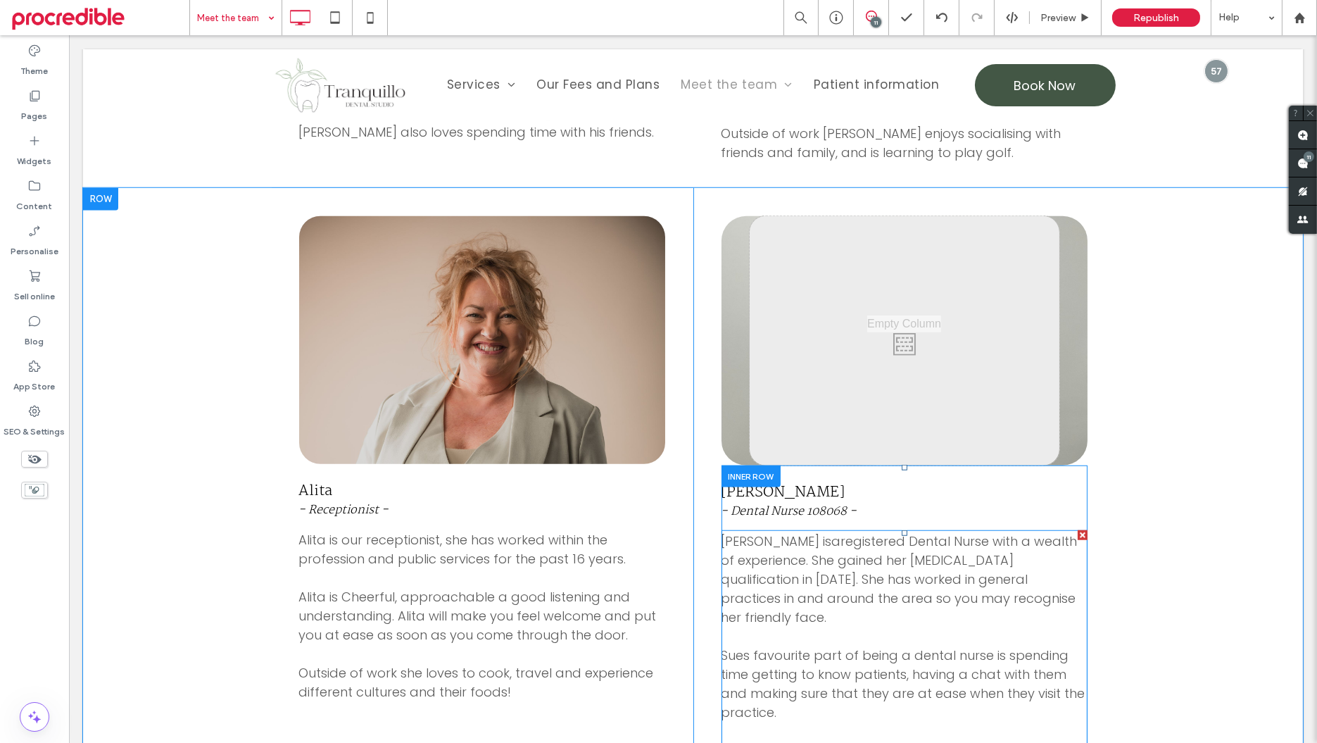
scroll to position [2565, 0]
